Goal: Find specific page/section: Find specific page/section

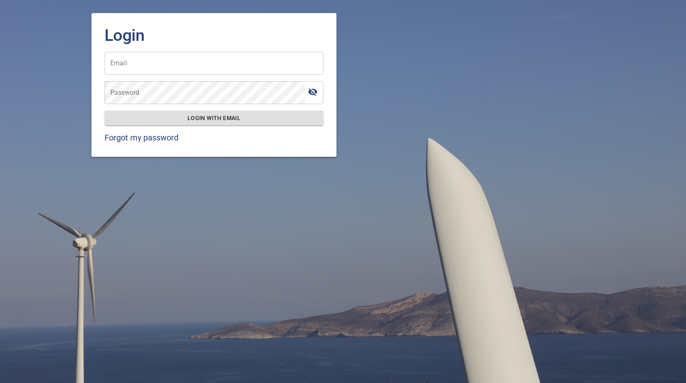
click at [199, 63] on input "Email" at bounding box center [214, 63] width 219 height 23
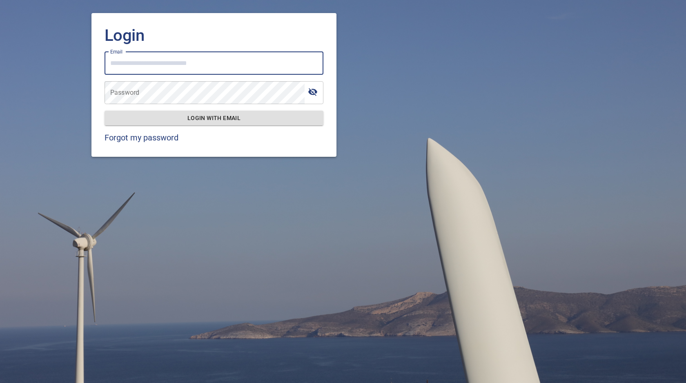
type input "**********"
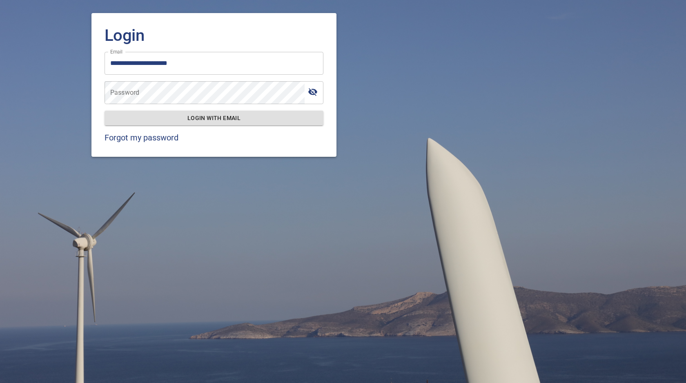
click at [328, 66] on div "**********" at bounding box center [214, 85] width 245 height 144
click at [194, 119] on span "Login with email" at bounding box center [214, 118] width 206 height 10
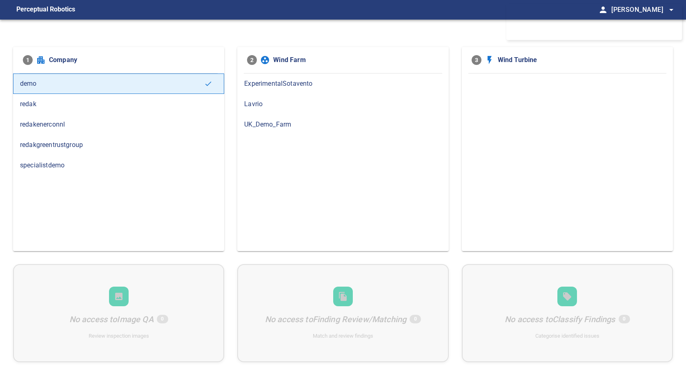
click at [98, 146] on span "redakgreentrustgroup" at bounding box center [118, 145] width 197 height 10
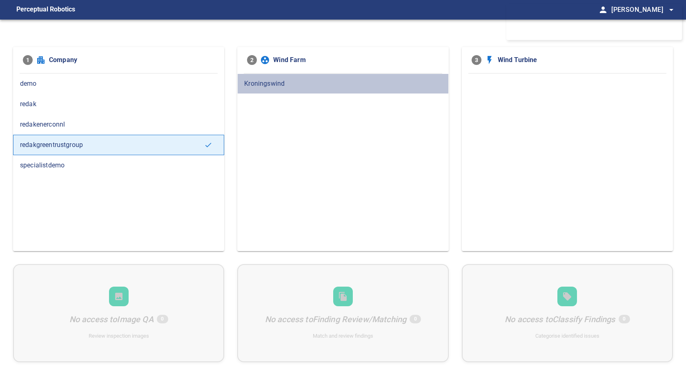
click at [265, 82] on span "Kroningswind" at bounding box center [342, 84] width 197 height 10
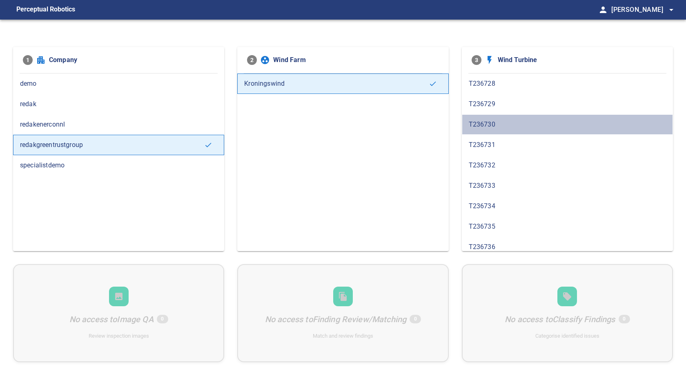
click at [494, 127] on span "T236730" at bounding box center [567, 125] width 197 height 10
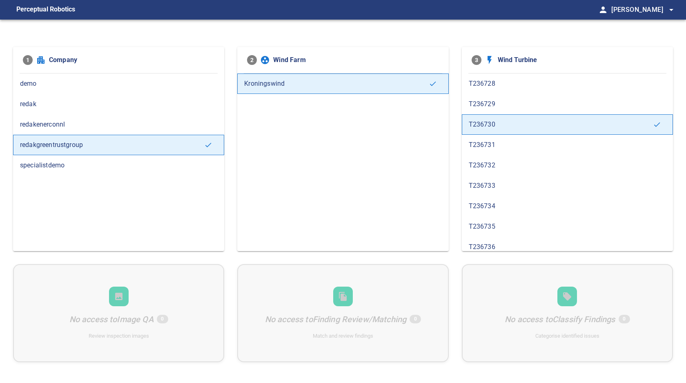
click at [512, 106] on span "T236729" at bounding box center [567, 104] width 197 height 10
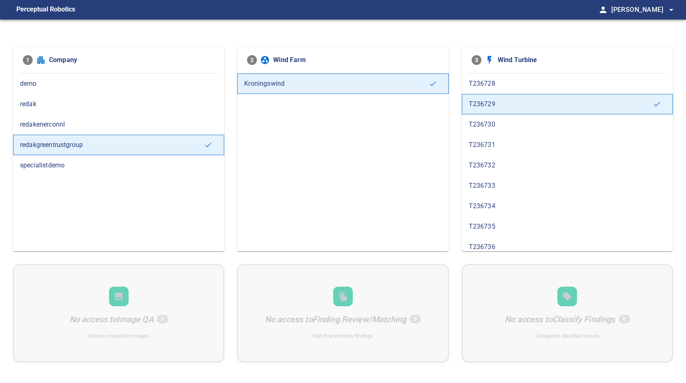
click at [513, 87] on span "T236728" at bounding box center [567, 84] width 197 height 10
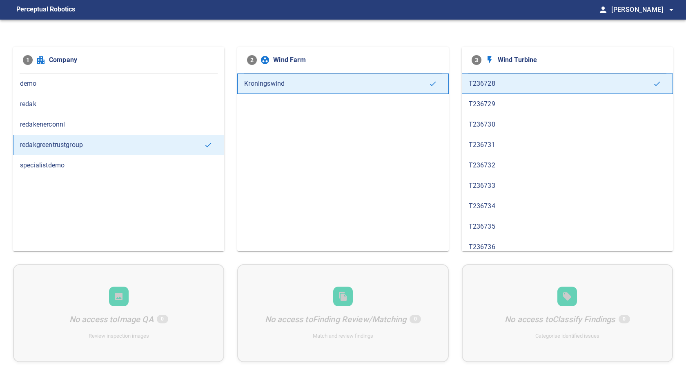
click at [542, 130] on div "T236730" at bounding box center [567, 124] width 211 height 20
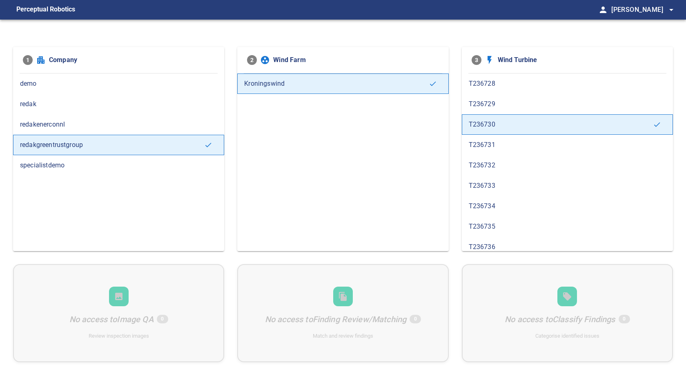
click at [650, 10] on span "Yme Geldhoff arrow_drop_down" at bounding box center [644, 9] width 65 height 11
click at [671, 8] on div at bounding box center [343, 191] width 686 height 383
click at [163, 163] on span "specialistdemo" at bounding box center [118, 166] width 197 height 10
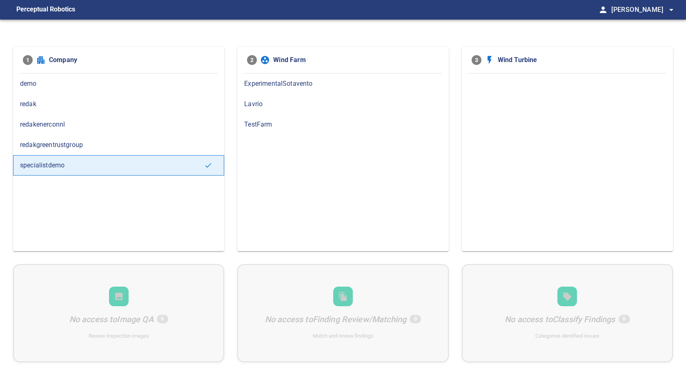
click at [259, 84] on span "ExperimentalSotavento" at bounding box center [342, 84] width 197 height 10
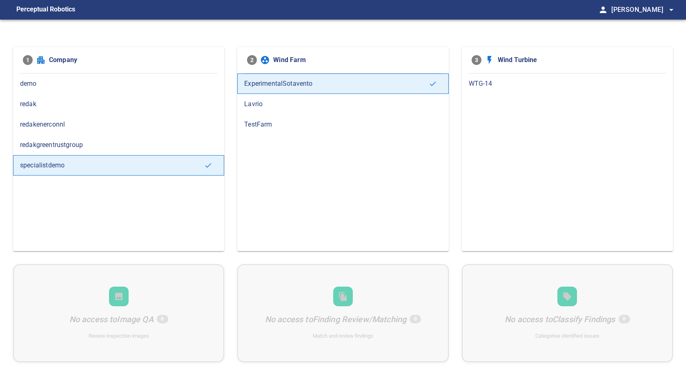
click at [489, 81] on span "WTG-14" at bounding box center [567, 84] width 197 height 10
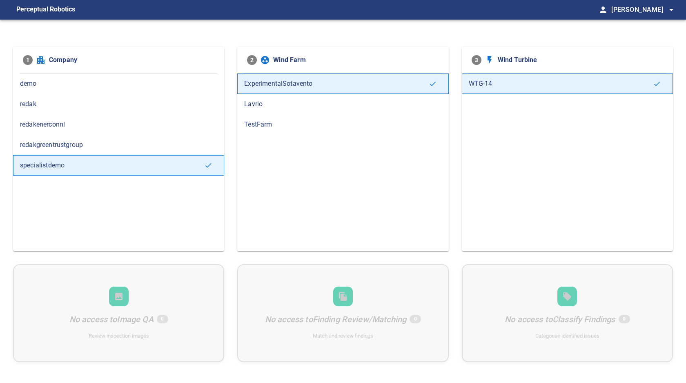
click at [259, 107] on span "Lavrio" at bounding box center [342, 104] width 197 height 10
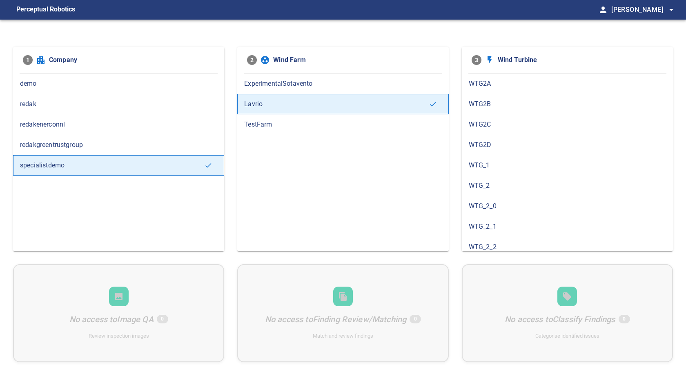
click at [480, 140] on div "WTG2D" at bounding box center [567, 145] width 211 height 20
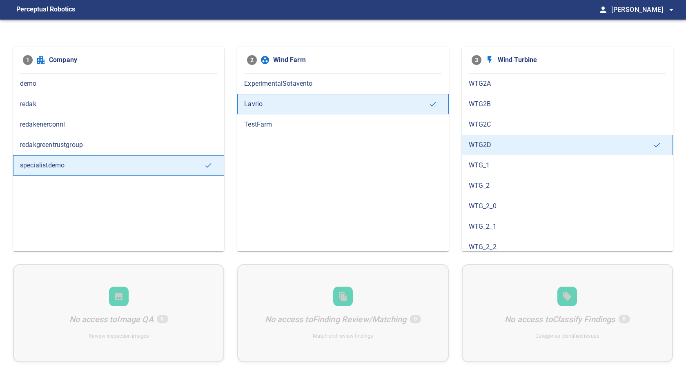
click at [265, 131] on div "TestFarm" at bounding box center [342, 124] width 211 height 20
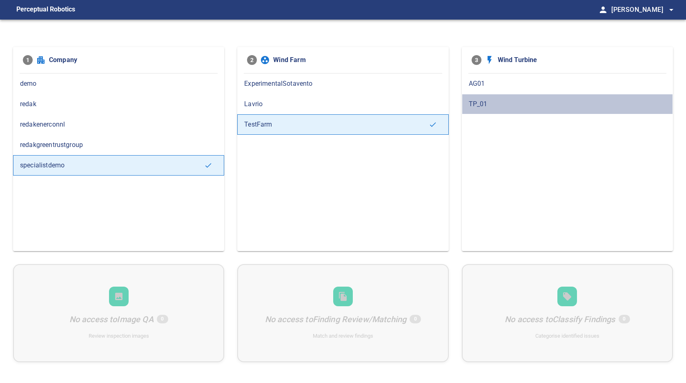
click at [487, 106] on span "TP_01" at bounding box center [567, 104] width 197 height 10
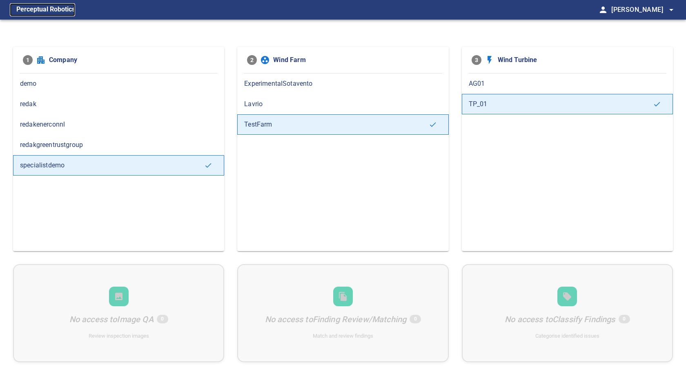
click at [35, 11] on figcaption "Perceptual Robotics" at bounding box center [45, 9] width 59 height 13
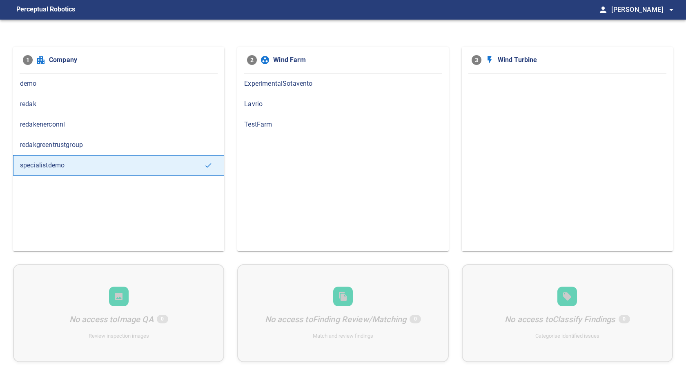
click at [145, 316] on div "No access to Image QA 0 Review inspection images No access to Finding Review/Ma…" at bounding box center [343, 313] width 660 height 98
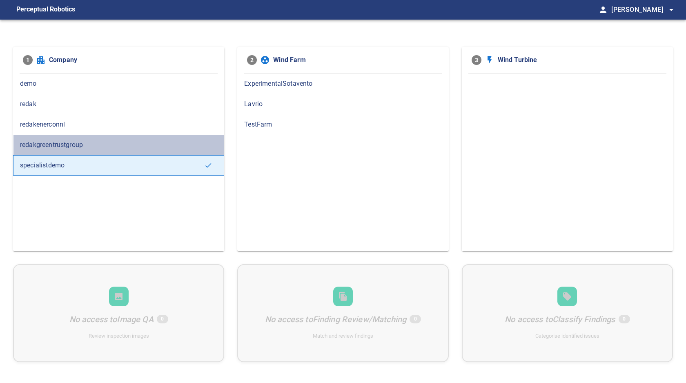
click at [145, 148] on span "redakgreentrustgroup" at bounding box center [118, 145] width 197 height 10
